Goal: Entertainment & Leisure: Browse casually

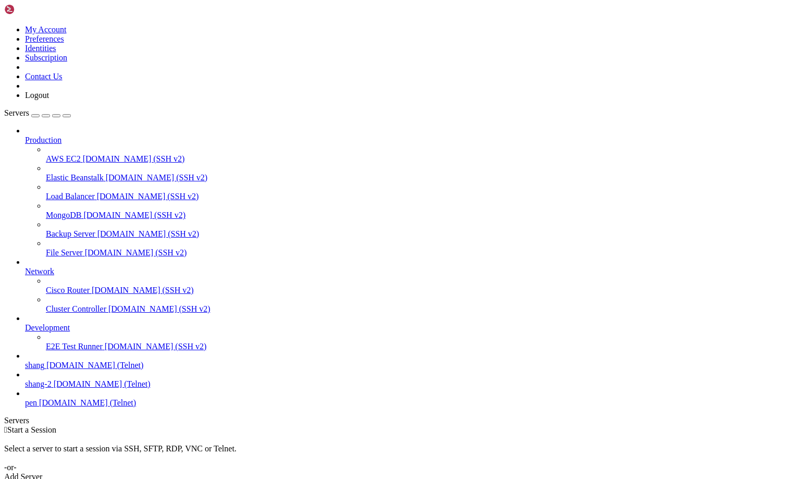
click at [62, 370] on span "[DOMAIN_NAME] (Telnet)" at bounding box center [94, 365] width 97 height 9
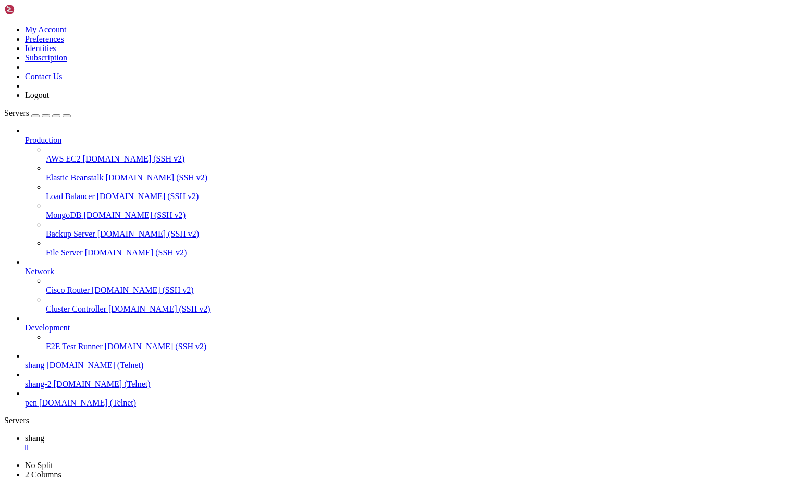
scroll to position [1203, 0]
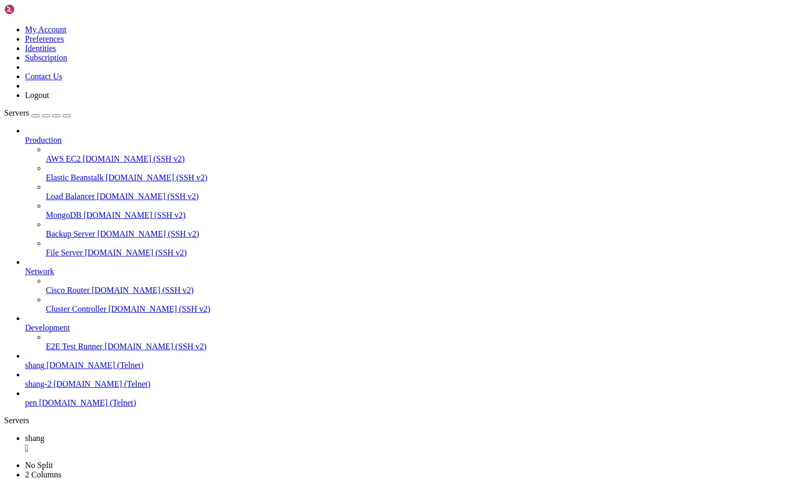
drag, startPoint x: 50, startPoint y: 859, endPoint x: 84, endPoint y: 862, distance: 34.5
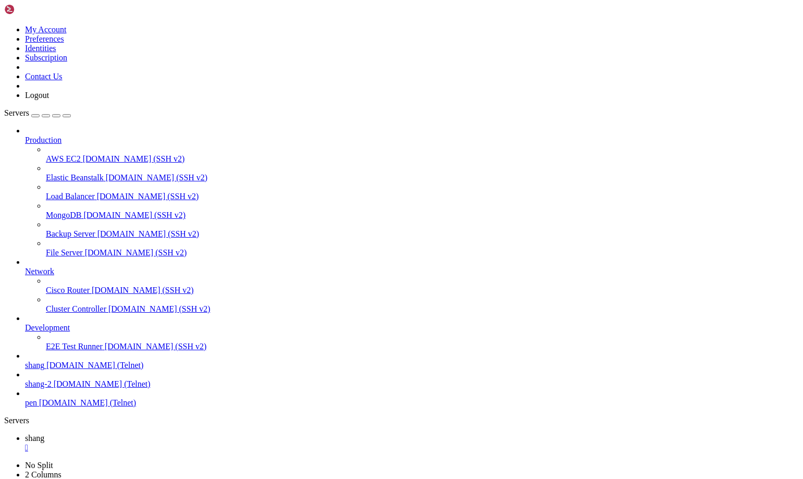
scroll to position [4013, 0]
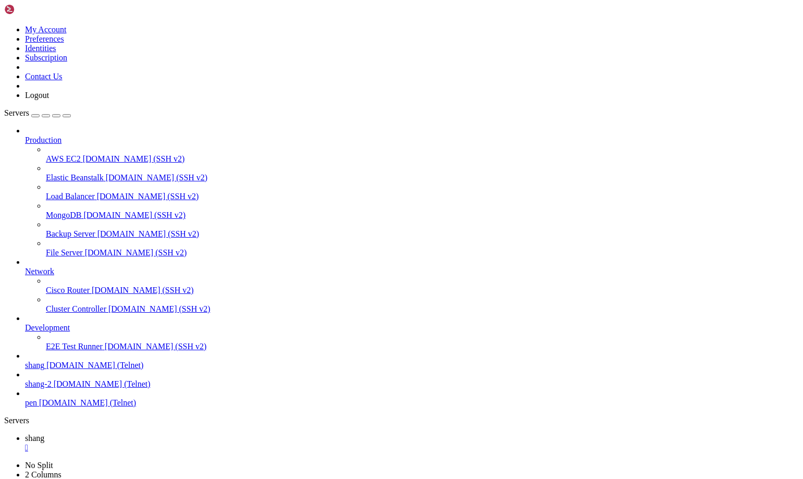
scroll to position [5108, 0]
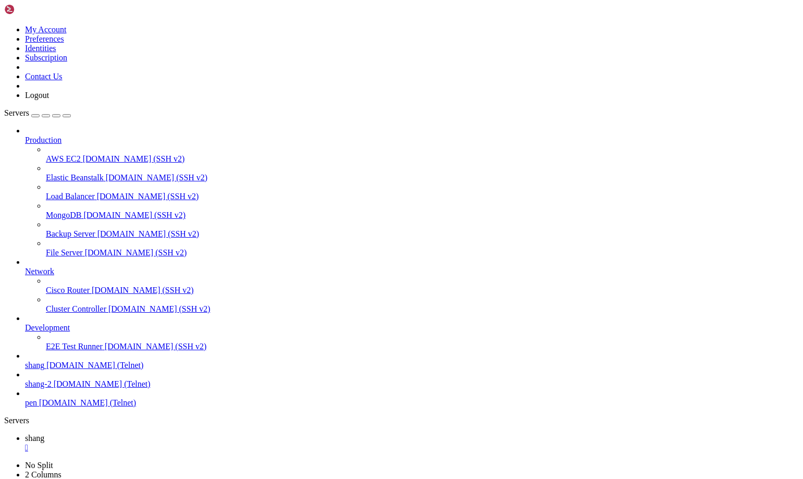
drag, startPoint x: 45, startPoint y: 996, endPoint x: 585, endPoint y: 1006, distance: 540.1
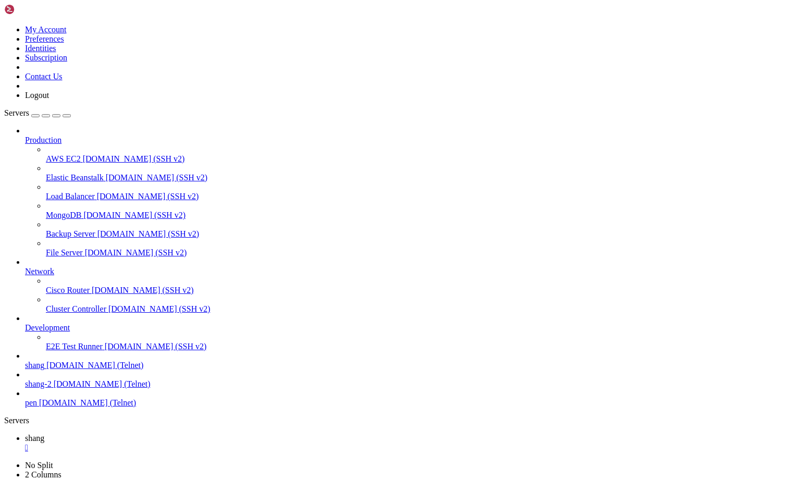
drag, startPoint x: 54, startPoint y: 1022, endPoint x: 9, endPoint y: 1022, distance: 44.8
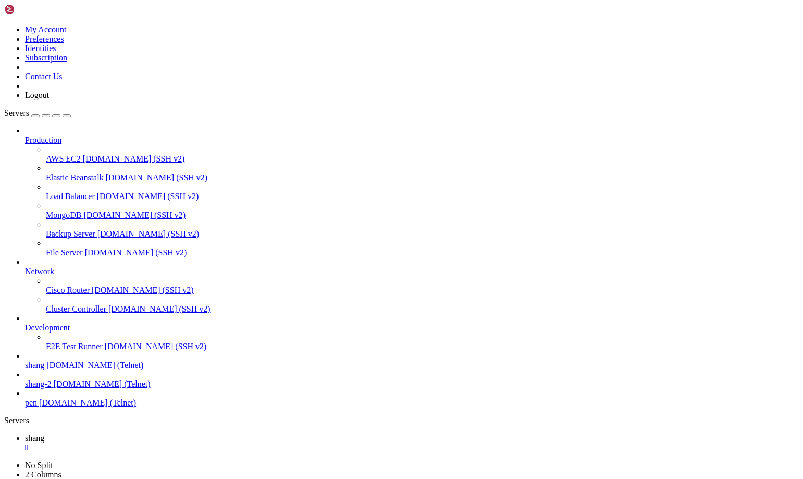
scroll to position [10580, 0]
drag, startPoint x: 51, startPoint y: 698, endPoint x: 13, endPoint y: 702, distance: 37.7
